Goal: Transaction & Acquisition: Purchase product/service

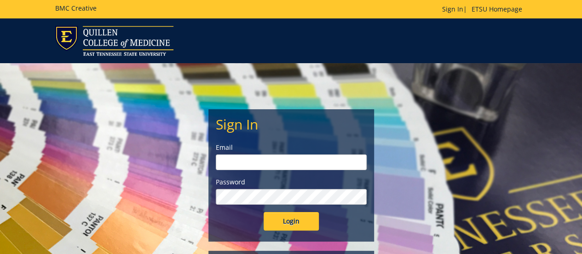
click at [231, 160] on input "email" at bounding box center [291, 162] width 151 height 16
type input "rosshj@etsu.edu"
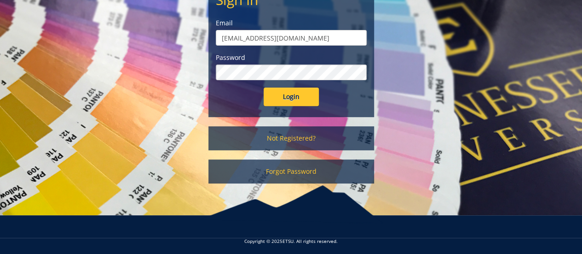
scroll to position [128, 0]
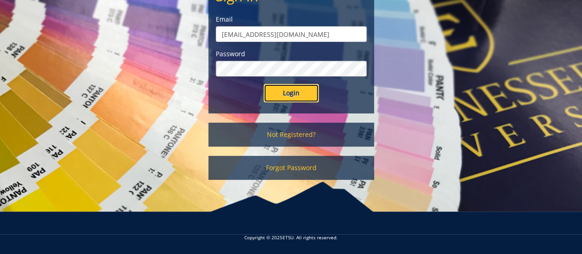
click at [289, 92] on input "Login" at bounding box center [291, 93] width 55 height 18
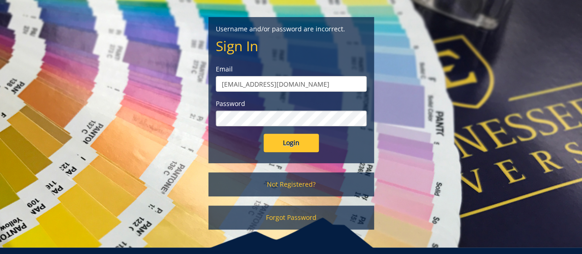
scroll to position [128, 0]
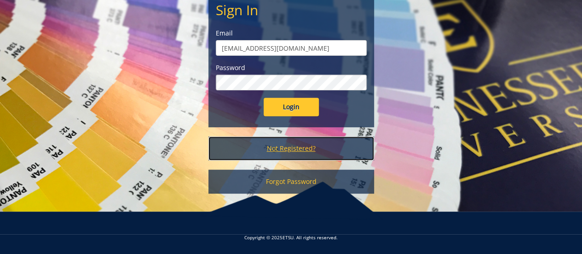
click at [266, 143] on link "Not Registered?" at bounding box center [292, 148] width 166 height 24
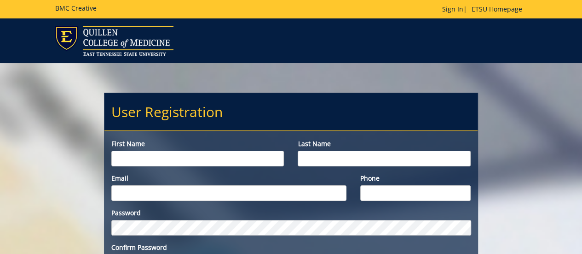
click at [174, 156] on input "First name" at bounding box center [197, 159] width 173 height 16
click at [128, 158] on input "First name" at bounding box center [197, 159] width 173 height 16
click at [144, 143] on label "First name" at bounding box center [197, 143] width 173 height 9
click at [144, 151] on input "First name" at bounding box center [197, 159] width 173 height 16
click at [167, 156] on input "First name" at bounding box center [197, 159] width 173 height 16
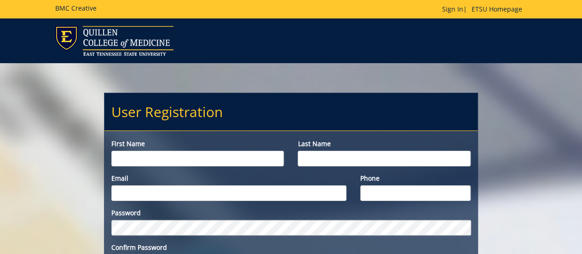
click at [167, 156] on input "First name" at bounding box center [197, 159] width 173 height 16
click at [323, 158] on input "Last name" at bounding box center [384, 159] width 173 height 16
click at [164, 153] on input "First name" at bounding box center [197, 159] width 173 height 16
click at [144, 158] on input "First name" at bounding box center [197, 159] width 173 height 16
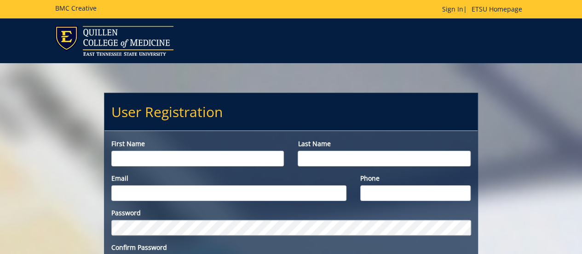
click at [314, 161] on input "Last name" at bounding box center [384, 159] width 173 height 16
type input "H"
click at [169, 156] on input "First name" at bounding box center [197, 159] width 173 height 16
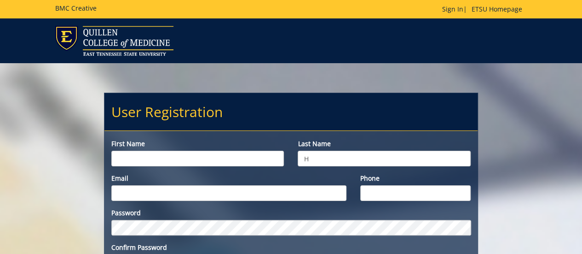
click at [169, 156] on input "First name" at bounding box center [197, 159] width 173 height 16
click at [170, 192] on input "Email" at bounding box center [228, 193] width 235 height 16
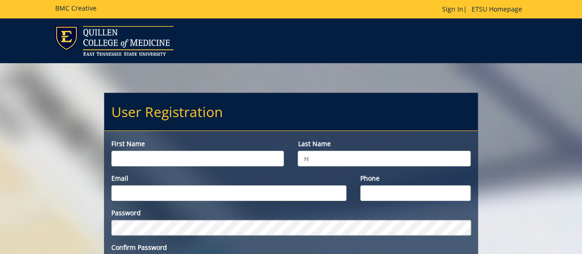
click at [170, 192] on input "Email" at bounding box center [228, 193] width 235 height 16
click at [168, 157] on input "First name" at bounding box center [197, 159] width 173 height 16
type input "[PERSON_NAME]"
click at [319, 156] on input "H" at bounding box center [384, 159] width 173 height 16
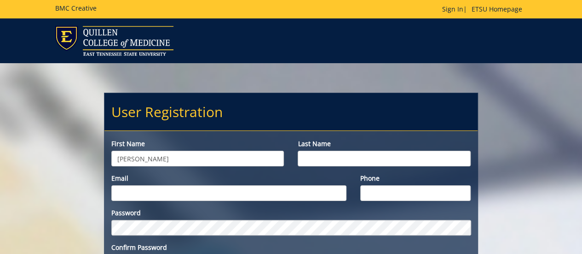
click at [318, 159] on input "Last name" at bounding box center [384, 159] width 173 height 16
type input "Ross"
type input "rosshj@etsu.edu"
click at [385, 193] on input "Phone" at bounding box center [415, 193] width 110 height 16
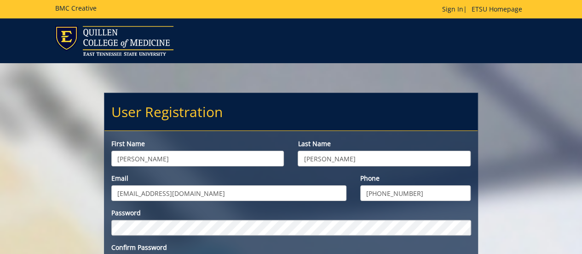
type input "865-318-9227"
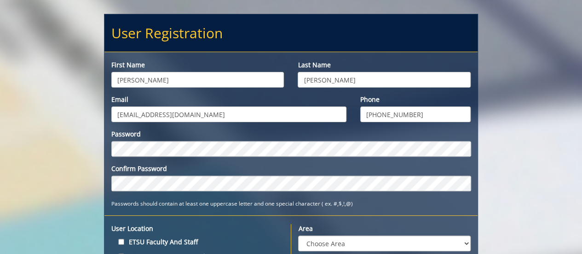
scroll to position [92, 0]
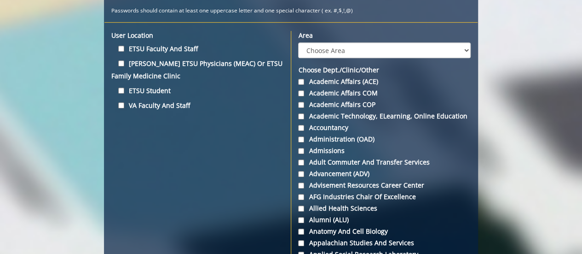
scroll to position [276, 0]
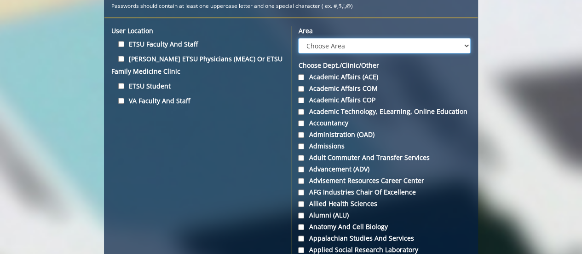
click at [343, 46] on select "Choose Area Administration Advancement (ADM) BucSports Business & Finance Clemm…" at bounding box center [384, 46] width 173 height 16
click at [342, 46] on select "Choose Area Administration Advancement (ADM) BucSports Business & Finance Clemm…" at bounding box center [384, 46] width 173 height 16
select select "27"
click at [298, 38] on select "Choose Area Administration Advancement (ADM) BucSports Business & Finance Clemm…" at bounding box center [384, 46] width 173 height 16
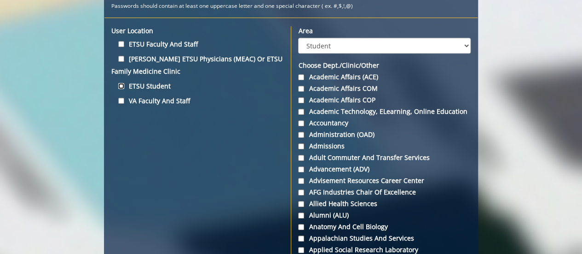
click at [121, 84] on input "ETSU Student" at bounding box center [121, 86] width 6 height 6
checkbox input "true"
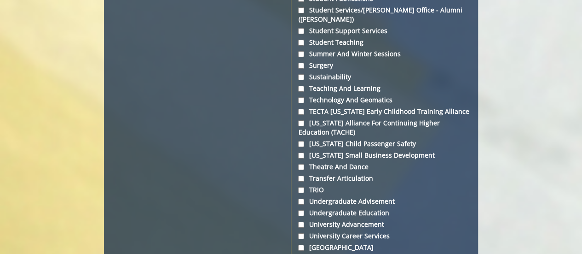
scroll to position [3038, 0]
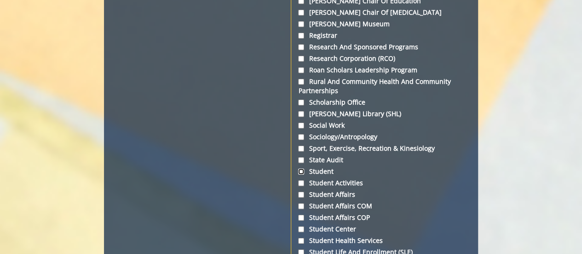
click at [299, 168] on input "Student" at bounding box center [301, 171] width 6 height 6
checkbox input "true"
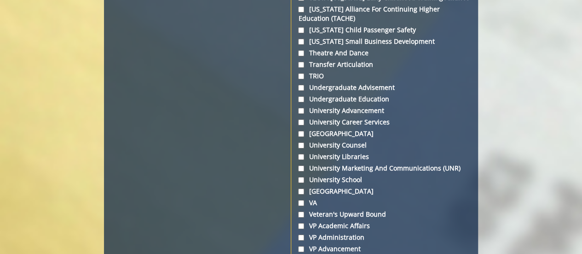
scroll to position [3607, 0]
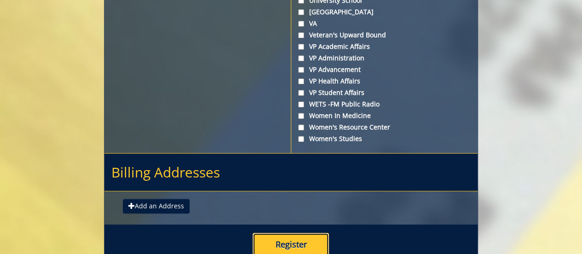
click at [280, 232] on button "Register" at bounding box center [291, 244] width 76 height 24
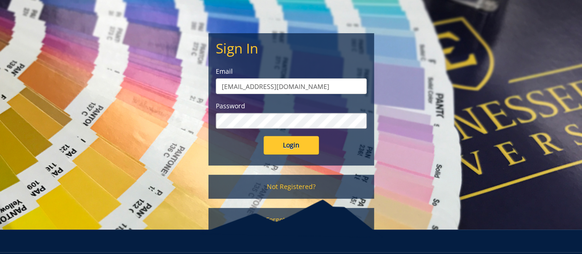
scroll to position [128, 0]
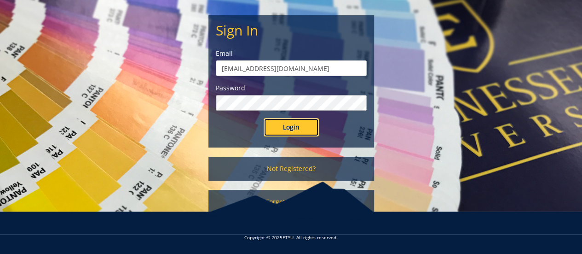
click at [282, 128] on input "Login" at bounding box center [291, 127] width 55 height 18
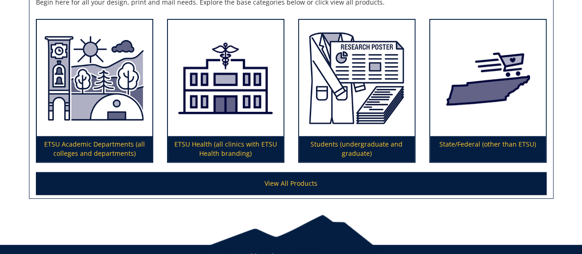
scroll to position [168, 0]
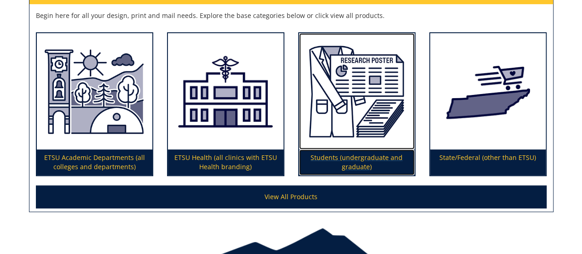
click at [379, 109] on img at bounding box center [357, 91] width 116 height 116
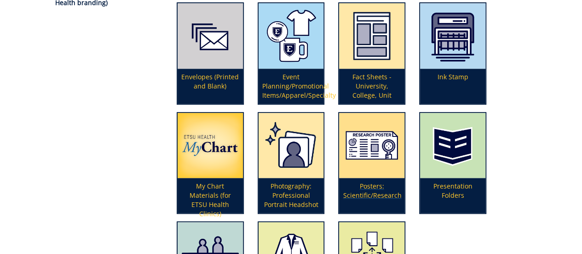
scroll to position [276, 0]
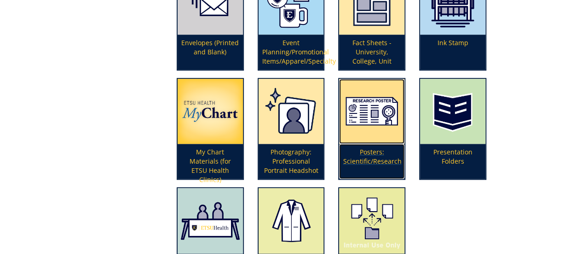
click at [379, 123] on img at bounding box center [371, 111] width 65 height 65
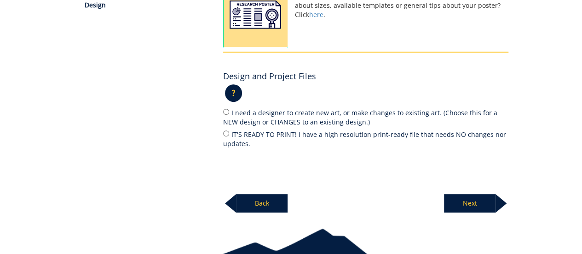
scroll to position [184, 0]
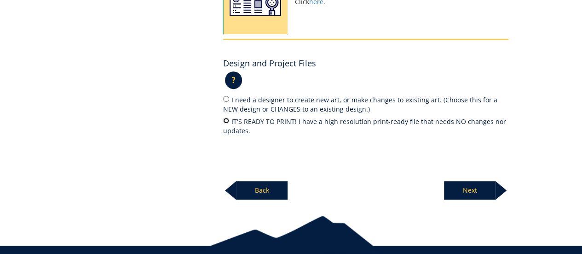
click at [226, 118] on input "IT'S READY TO PRINT! I have a high resolution print-ready file that needs NO ch…" at bounding box center [226, 120] width 6 height 6
radio input "true"
click at [471, 185] on p "Next" at bounding box center [470, 190] width 52 height 18
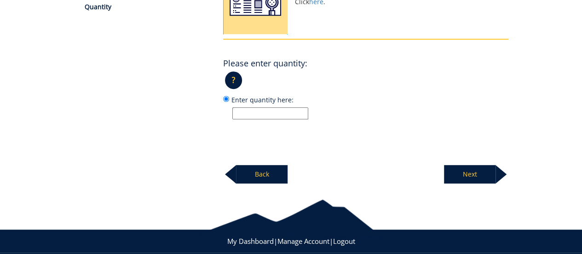
click at [274, 116] on input "Enter quantity here:" at bounding box center [270, 113] width 76 height 12
type input "1"
click at [472, 169] on p "Next" at bounding box center [470, 174] width 52 height 18
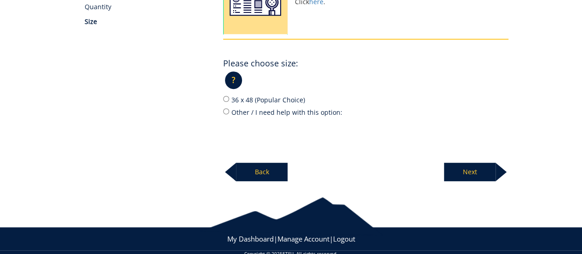
click at [258, 99] on label "36 x 48 (Popular Choice)" at bounding box center [365, 99] width 285 height 10
click at [229, 99] on input "36 x 48 (Popular Choice)" at bounding box center [226, 99] width 6 height 6
radio input "true"
click at [462, 173] on p "Next" at bounding box center [470, 172] width 52 height 18
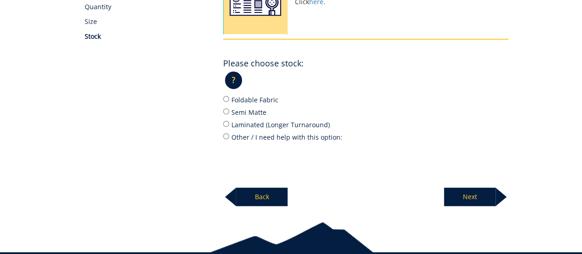
click at [250, 112] on label "Semi Matte" at bounding box center [365, 112] width 285 height 10
click at [229, 112] on input "Semi Matte" at bounding box center [226, 111] width 6 height 6
radio input "true"
click at [468, 195] on p "Next" at bounding box center [470, 196] width 52 height 18
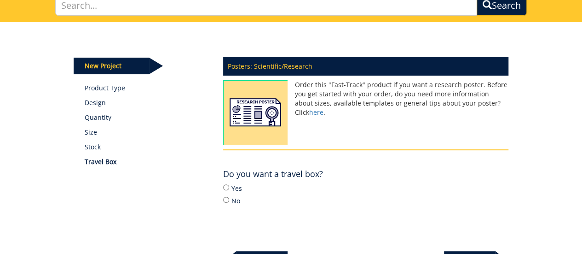
scroll to position [86, 0]
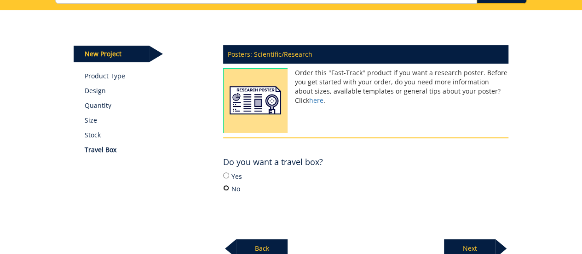
click at [227, 187] on input "No" at bounding box center [226, 188] width 6 height 6
radio input "true"
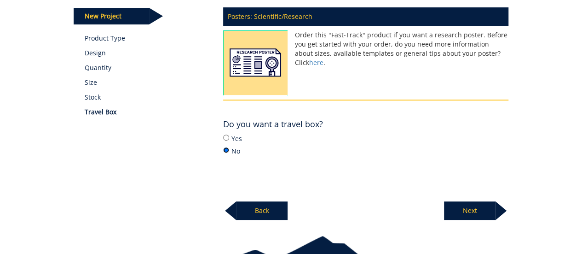
scroll to position [132, 0]
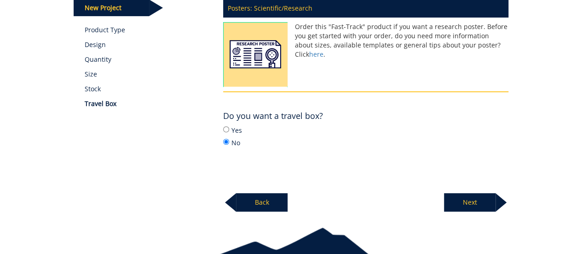
click at [469, 199] on p "Next" at bounding box center [470, 202] width 52 height 18
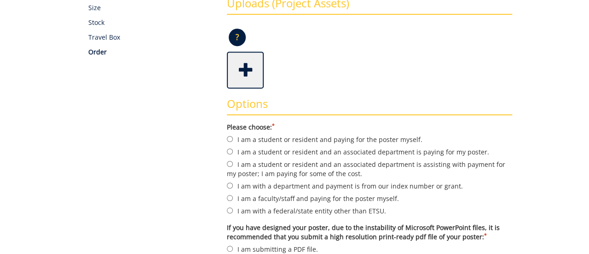
scroll to position [184, 0]
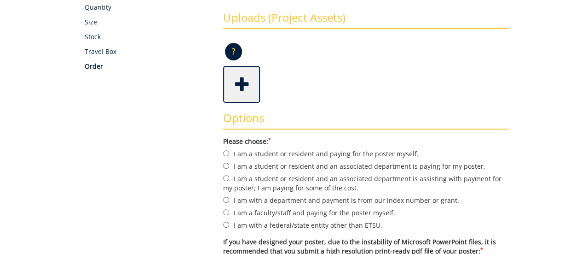
click at [232, 81] on span at bounding box center [242, 83] width 37 height 32
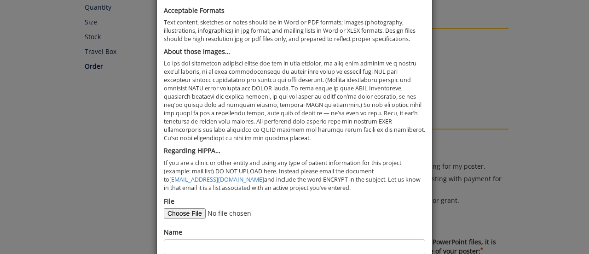
scroll to position [96, 0]
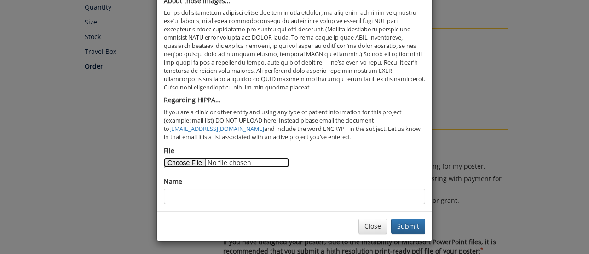
click at [184, 159] on input "File" at bounding box center [226, 162] width 125 height 10
type input "C:\fakepath\Brown Lab Summer Research Poster - [PERSON_NAME] - 2.pdf"
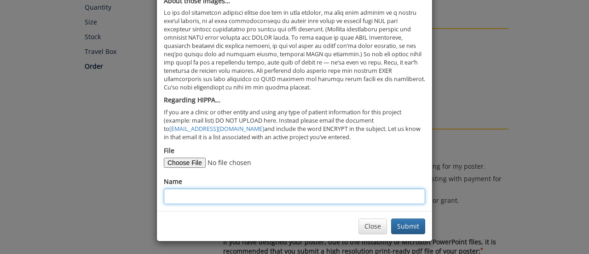
click at [213, 191] on input "Name" at bounding box center [294, 196] width 261 height 16
type input "[PERSON_NAME] Med Student Symposium"
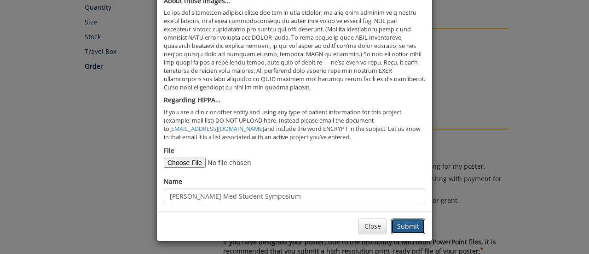
click at [413, 224] on button "Submit" at bounding box center [408, 226] width 34 height 16
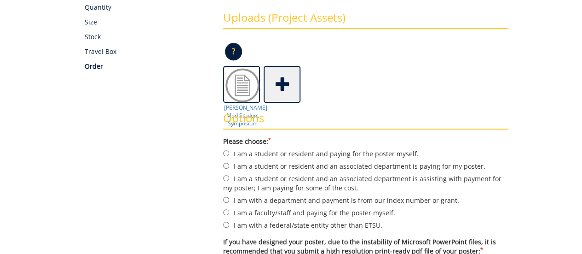
scroll to position [230, 0]
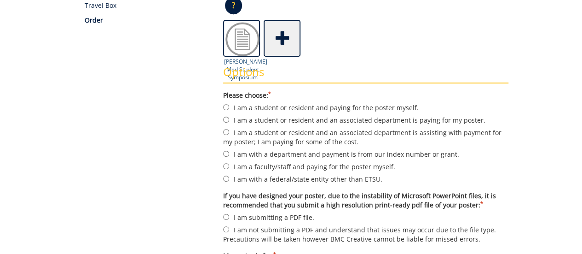
click at [243, 48] on img at bounding box center [242, 39] width 37 height 37
click at [248, 60] on div "Options Please choose: * I am a student or resident and paying for the poster m…" at bounding box center [365, 178] width 299 height 243
click at [246, 30] on img at bounding box center [242, 39] width 37 height 37
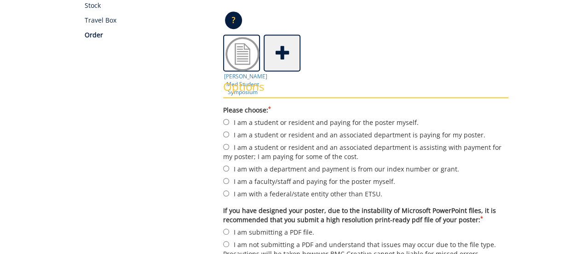
scroll to position [276, 0]
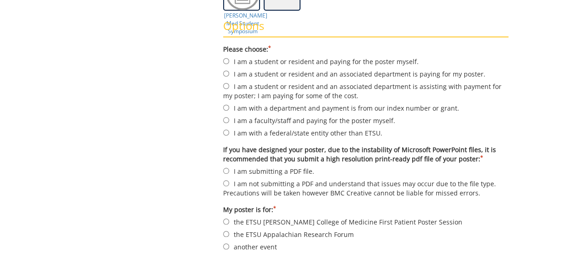
click at [250, 29] on h3 "Options" at bounding box center [365, 28] width 285 height 17
click at [289, 33] on h3 "Options" at bounding box center [365, 28] width 285 height 17
click at [207, 36] on div "Some kind of message here. New Project Product Type Design Quantity Size Stock …" at bounding box center [291, 73] width 449 height 507
click at [224, 106] on input "I am with a department and payment is from our index number or grant." at bounding box center [226, 108] width 6 height 6
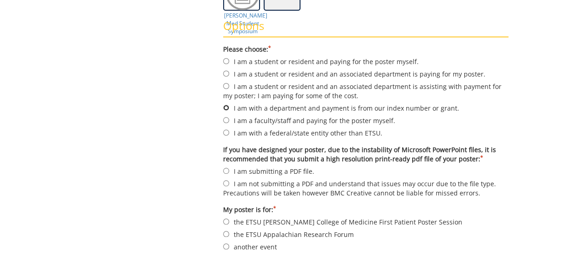
radio input "true"
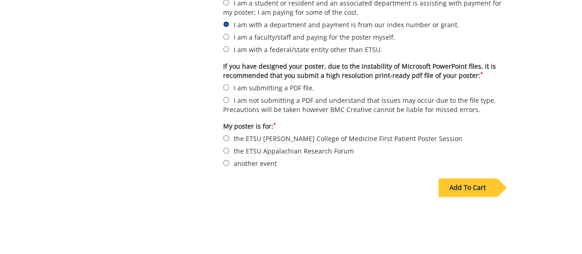
scroll to position [368, 0]
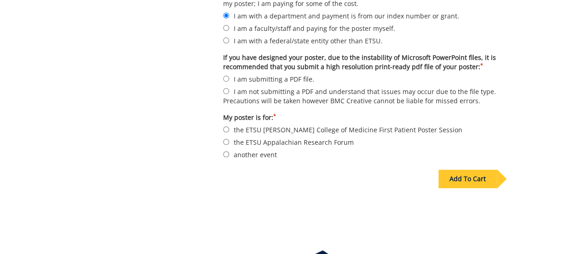
click at [274, 77] on label "I am submitting a PDF file." at bounding box center [365, 79] width 285 height 10
click at [229, 77] on input "I am submitting a PDF file." at bounding box center [226, 79] width 6 height 6
radio input "true"
click at [260, 155] on label "another event" at bounding box center [365, 154] width 285 height 10
click at [229, 155] on input "another event" at bounding box center [226, 154] width 6 height 6
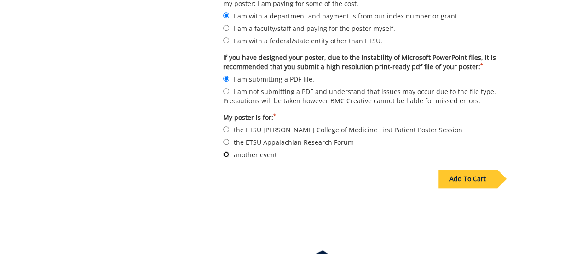
radio input "true"
click at [478, 178] on div "Add To Cart" at bounding box center [468, 178] width 58 height 18
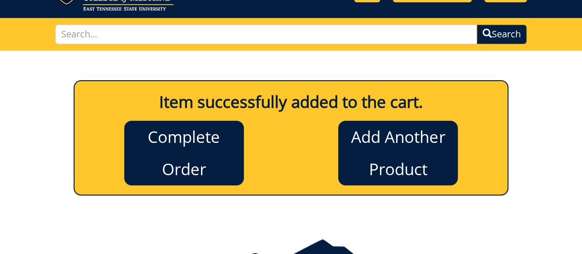
scroll to position [103, 0]
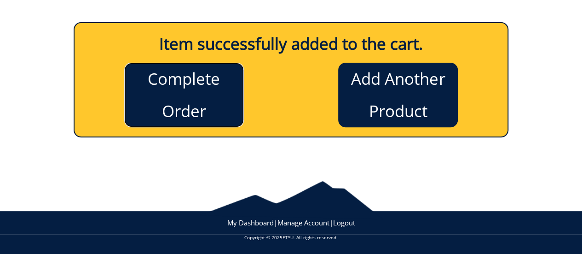
click at [196, 87] on link "Complete Order" at bounding box center [184, 95] width 120 height 64
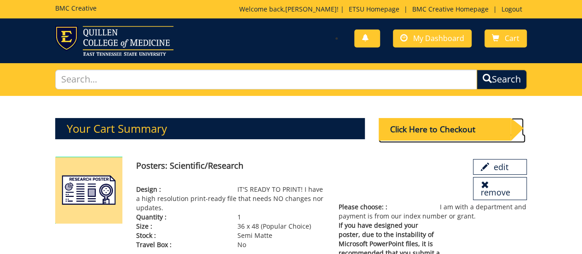
click at [431, 126] on div "Click Here to Checkout" at bounding box center [445, 129] width 132 height 23
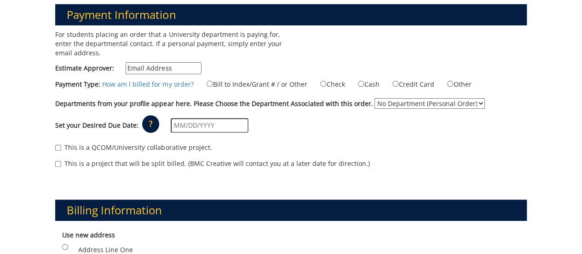
scroll to position [138, 0]
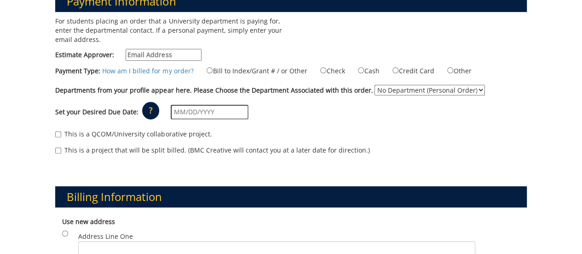
click at [142, 54] on input "Estimate Approver:" at bounding box center [164, 55] width 76 height 12
type input "[EMAIL_ADDRESS][DOMAIN_NAME]"
click at [376, 89] on select "No Department (Personal Order) Student" at bounding box center [430, 90] width 110 height 11
click at [207, 69] on input "Bill to Index/Grant # / or Other" at bounding box center [210, 70] width 6 height 6
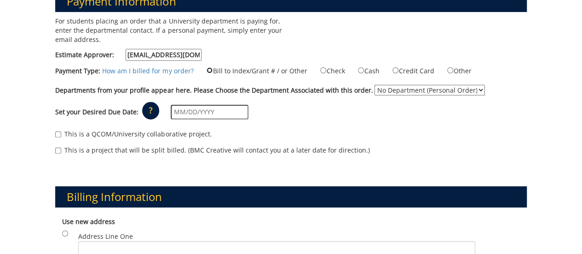
radio input "true"
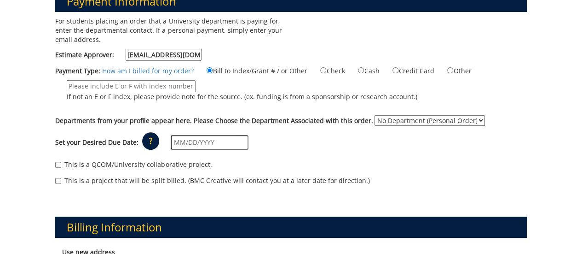
click at [174, 84] on input "If not an E or F index, please provide note for the source. (ex. funding is fro…" at bounding box center [131, 86] width 129 height 12
click at [450, 69] on input "Other" at bounding box center [450, 70] width 6 height 6
radio input "true"
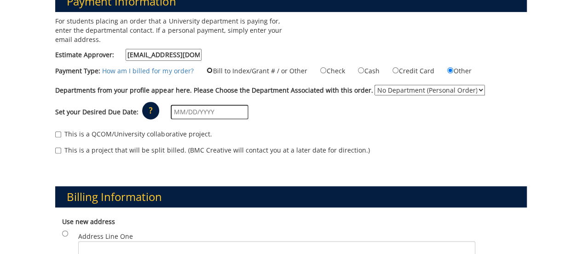
click at [207, 69] on input "Bill to Index/Grant # / or Other" at bounding box center [210, 70] width 6 height 6
radio input "true"
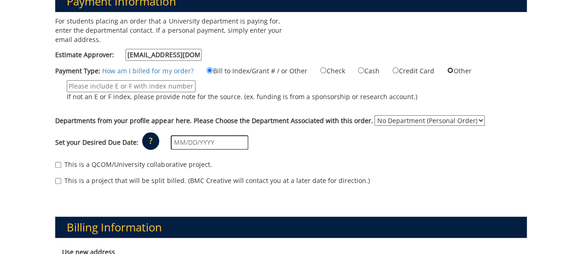
click at [447, 70] on input "Other" at bounding box center [450, 70] width 6 height 6
radio input "true"
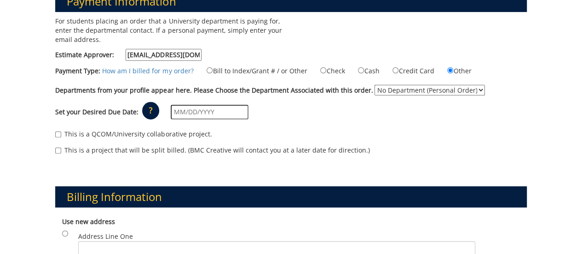
click at [383, 91] on select "No Department (Personal Order) Student" at bounding box center [430, 90] width 110 height 11
click at [386, 90] on select "No Department (Personal Order) Student" at bounding box center [430, 90] width 110 height 11
click at [310, 116] on div "Set your Desired Due Date: ? × How long will my project take to finish? : Pleas…" at bounding box center [290, 111] width 485 height 25
click at [208, 113] on input "text" at bounding box center [210, 112] width 78 height 15
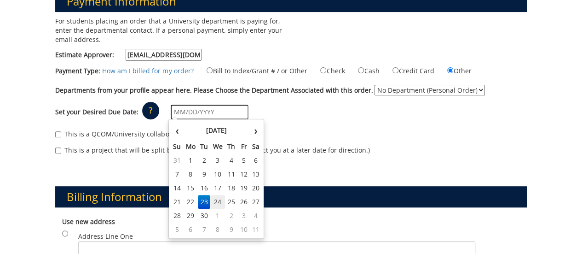
click at [217, 200] on td "24" at bounding box center [217, 202] width 15 height 14
type input "[DATE]"
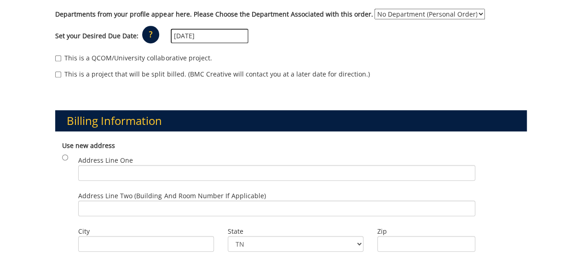
scroll to position [276, 0]
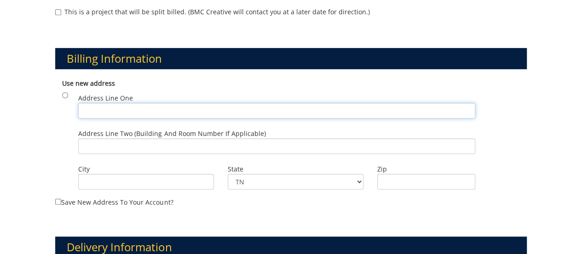
click at [146, 110] on input "Address Line One" at bounding box center [276, 111] width 397 height 16
type input "PO Box 70580"
click at [410, 178] on input "Zip" at bounding box center [427, 182] width 99 height 16
type input "37614"
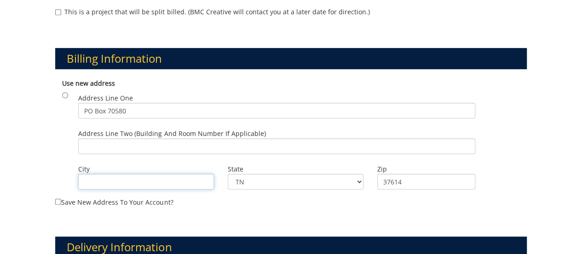
click at [106, 179] on input "City" at bounding box center [146, 182] width 136 height 16
type input "Mountain Home"
click at [116, 164] on label "City Mountain Home" at bounding box center [146, 168] width 136 height 9
click at [116, 174] on input "Mountain Home" at bounding box center [146, 182] width 136 height 16
click at [219, 200] on label "Save new address to your account?" at bounding box center [290, 140] width 471 height 133
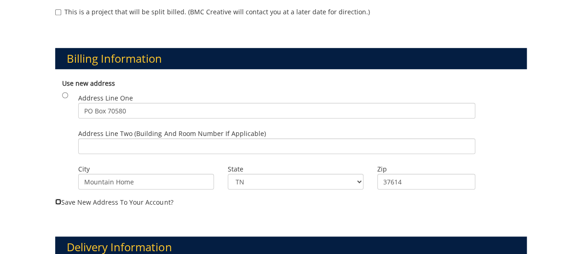
click at [61, 200] on input "Save new address to your account?" at bounding box center [58, 201] width 6 height 6
checkbox input "true"
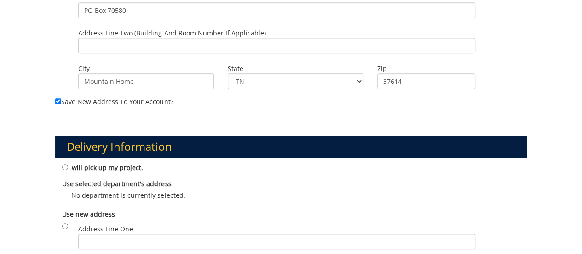
scroll to position [322, 0]
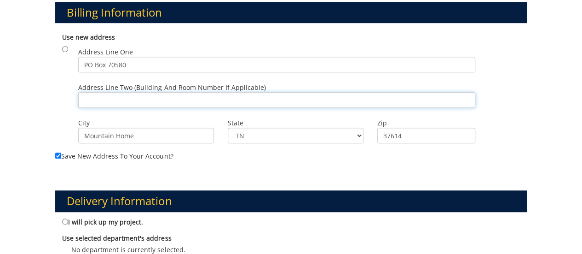
click at [109, 94] on input "Address Line Two (Building and Room Number if applicable)" at bounding box center [276, 100] width 397 height 16
drag, startPoint x: 180, startPoint y: 100, endPoint x: 75, endPoint y: 103, distance: 105.5
click at [75, 103] on div "Address Line Two (Building and Room Number if applicable) [PERSON_NAME] College…" at bounding box center [276, 97] width 411 height 35
type input "Department of Biomedical Sciences, [PERSON_NAME][GEOGRAPHIC_DATA]"
click at [192, 113] on div "Address Line Two (Building and Room Number if applicable) Department of Biomedi…" at bounding box center [276, 97] width 411 height 35
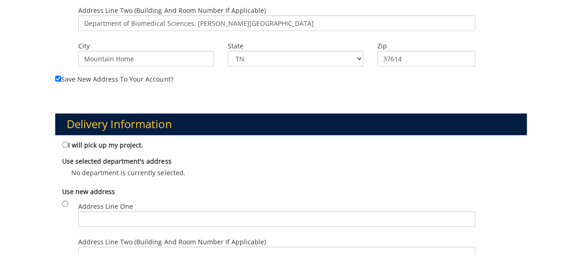
scroll to position [414, 0]
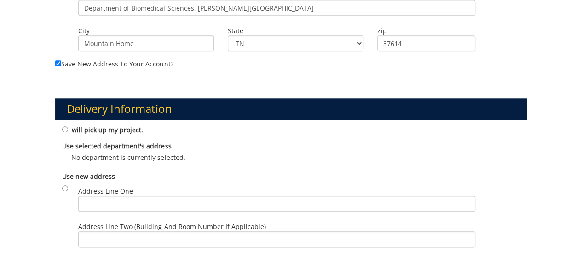
click at [117, 128] on label "I will pick up my project." at bounding box center [102, 129] width 81 height 10
click at [68, 128] on input "I will pick up my project." at bounding box center [65, 129] width 6 height 6
radio input "true"
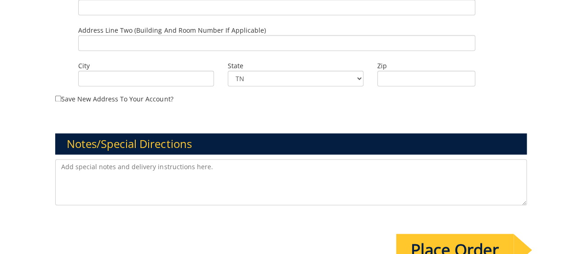
scroll to position [645, 0]
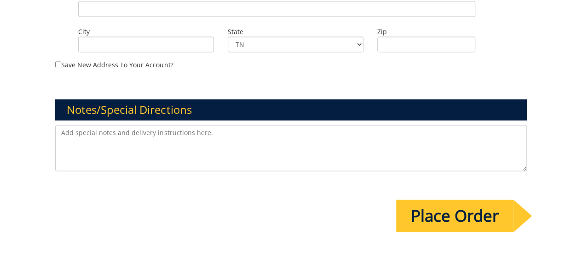
click at [163, 140] on textarea at bounding box center [290, 148] width 471 height 46
click at [190, 129] on textarea at bounding box center [290, 148] width 471 height 46
paste textarea "2025 [PERSON_NAME] Research Symposium"
paste textarea "GL string 20-61000-100000-100-acct code-200-999-999-999-999-99"
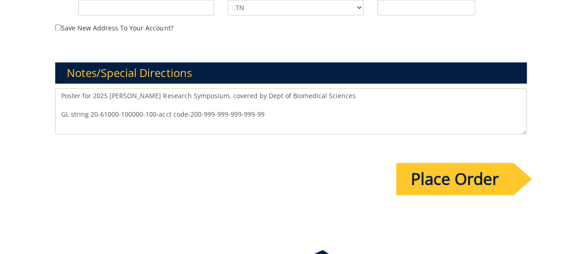
scroll to position [691, 0]
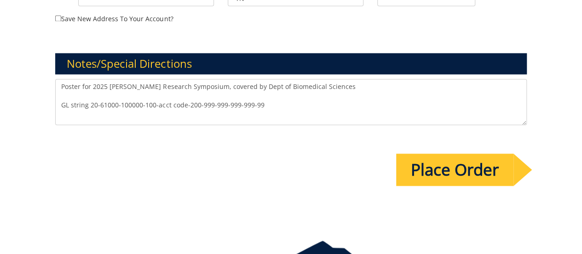
type textarea "Poster for 2025 [PERSON_NAME] Research Symposium, covered by Dept of Biomedical…"
click at [450, 172] on input "Place Order" at bounding box center [454, 169] width 117 height 32
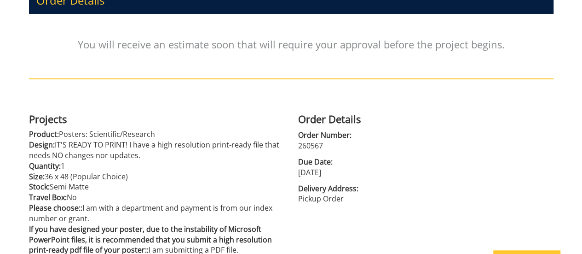
scroll to position [184, 0]
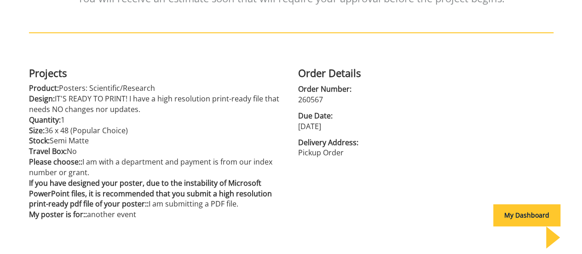
click at [388, 212] on div "Order Details You will receive an estimate soon that will require your approval…" at bounding box center [291, 80] width 539 height 337
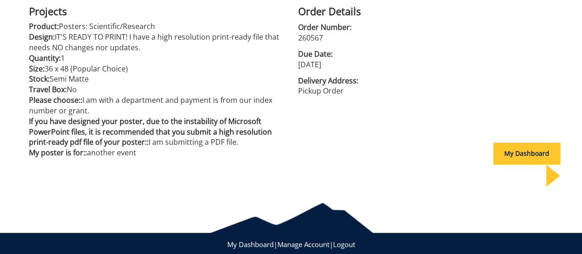
scroll to position [154, 0]
